Goal: Check status: Check status

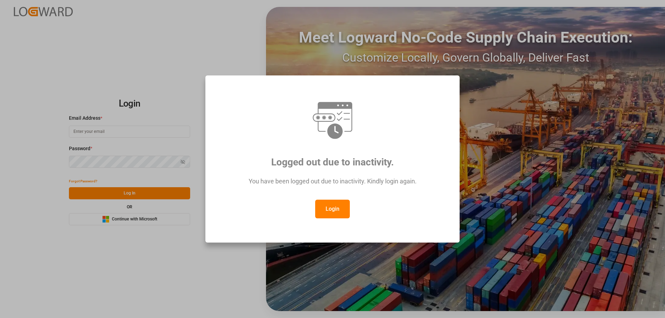
click at [322, 207] on button "Login" at bounding box center [332, 209] width 35 height 19
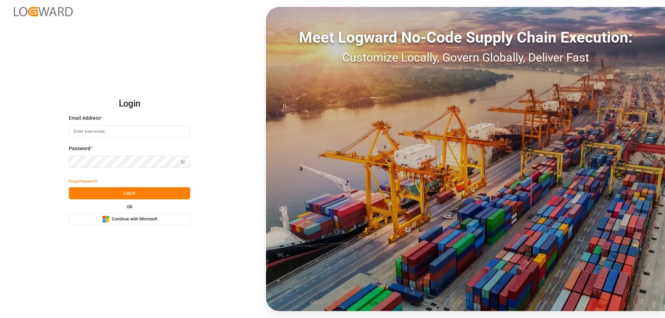
click at [110, 130] on input at bounding box center [129, 132] width 121 height 12
type input "[PERSON_NAME][EMAIL_ADDRESS][PERSON_NAME][DOMAIN_NAME]"
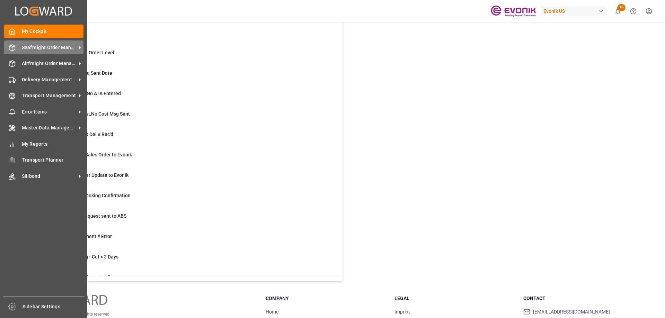
click at [53, 46] on span "Seafreight Order Management" at bounding box center [49, 47] width 55 height 7
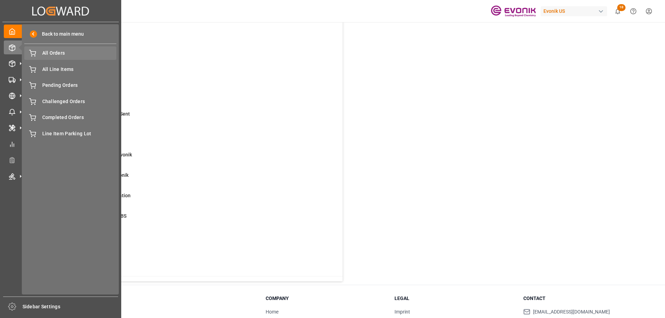
click at [53, 52] on span "All Orders" at bounding box center [79, 53] width 74 height 7
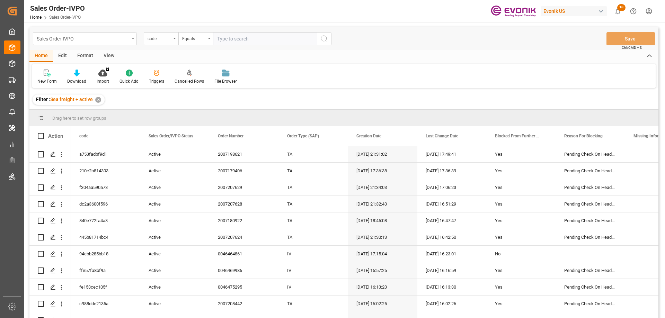
click at [171, 38] on div "code" at bounding box center [160, 38] width 24 height 8
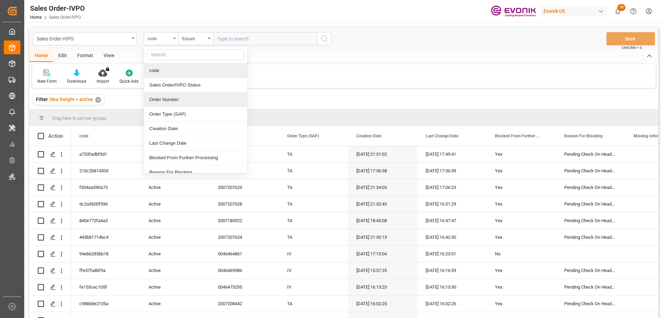
click at [164, 99] on div "Order Number" at bounding box center [195, 99] width 103 height 15
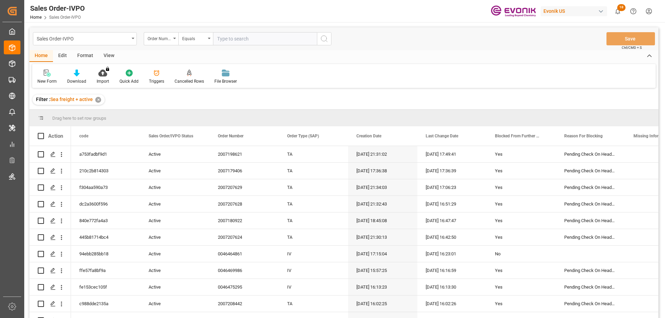
click at [237, 42] on input "text" at bounding box center [265, 38] width 104 height 13
paste input "2007066376"
type input "2007066376"
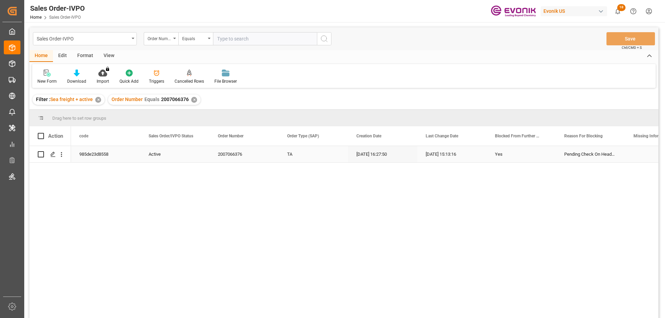
click at [93, 159] on div "985de23d8558" at bounding box center [105, 154] width 69 height 16
click at [62, 153] on icon "open menu" at bounding box center [61, 154] width 7 height 7
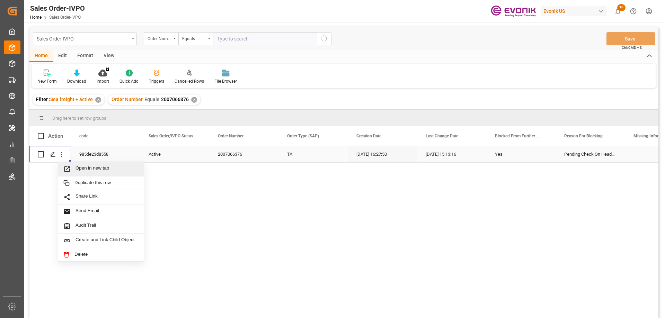
click at [88, 170] on span "Open in new tab" at bounding box center [106, 169] width 63 height 7
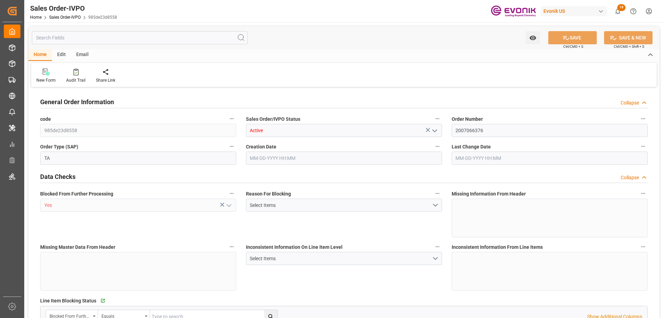
type input "BRSSZ"
type input "0"
type input "1"
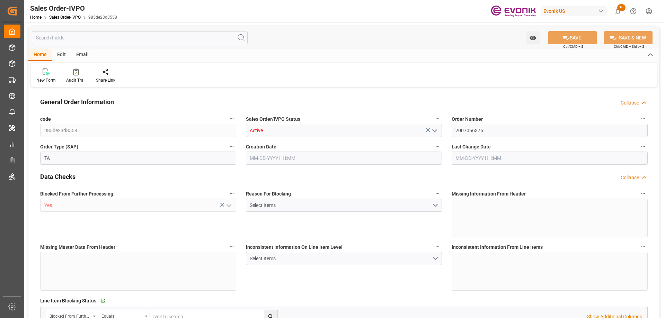
type input "16200"
type input "26.4204"
type input "17000"
type input "30"
type input "06-26-2025 16:27"
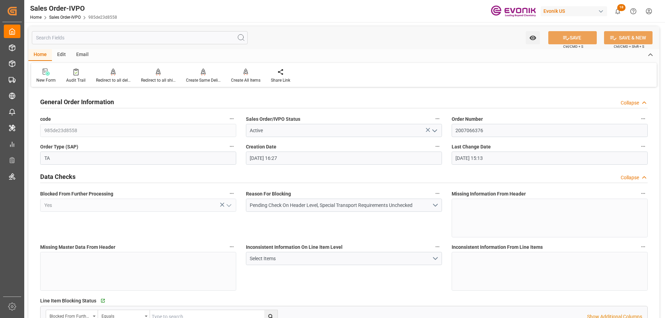
type input "09-17-2025 15:13"
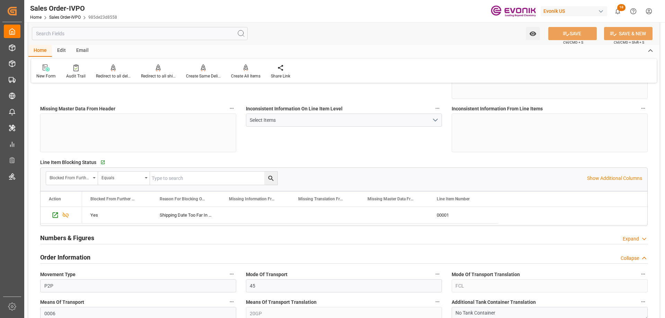
scroll to position [173, 0]
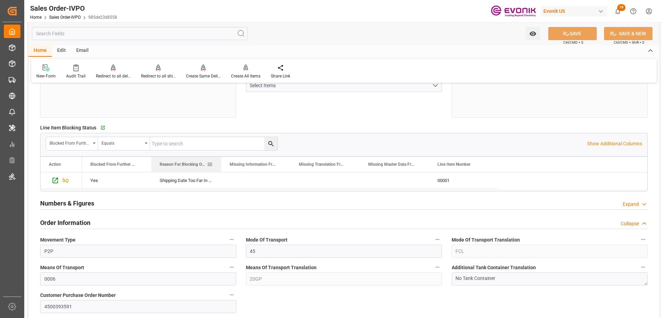
click at [220, 162] on div at bounding box center [221, 164] width 3 height 15
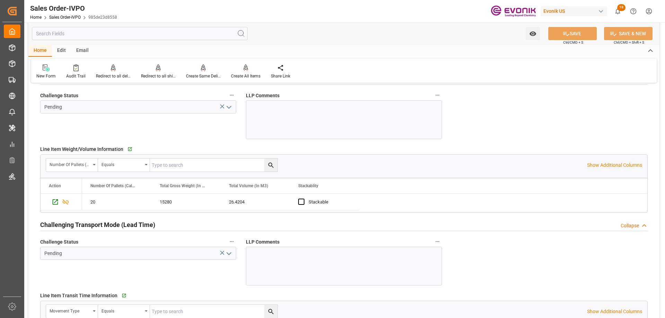
scroll to position [1108, 0]
